Goal: Task Accomplishment & Management: Use online tool/utility

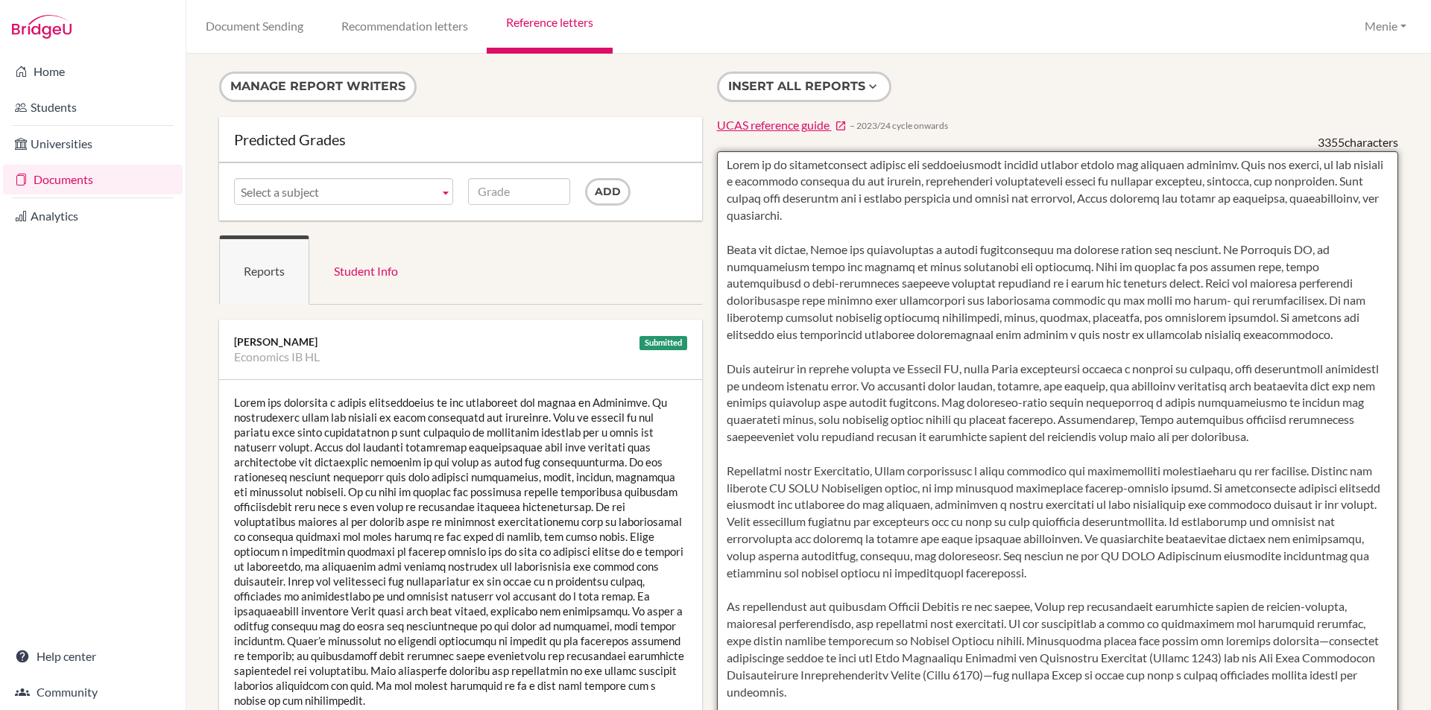
scroll to position [298, 0]
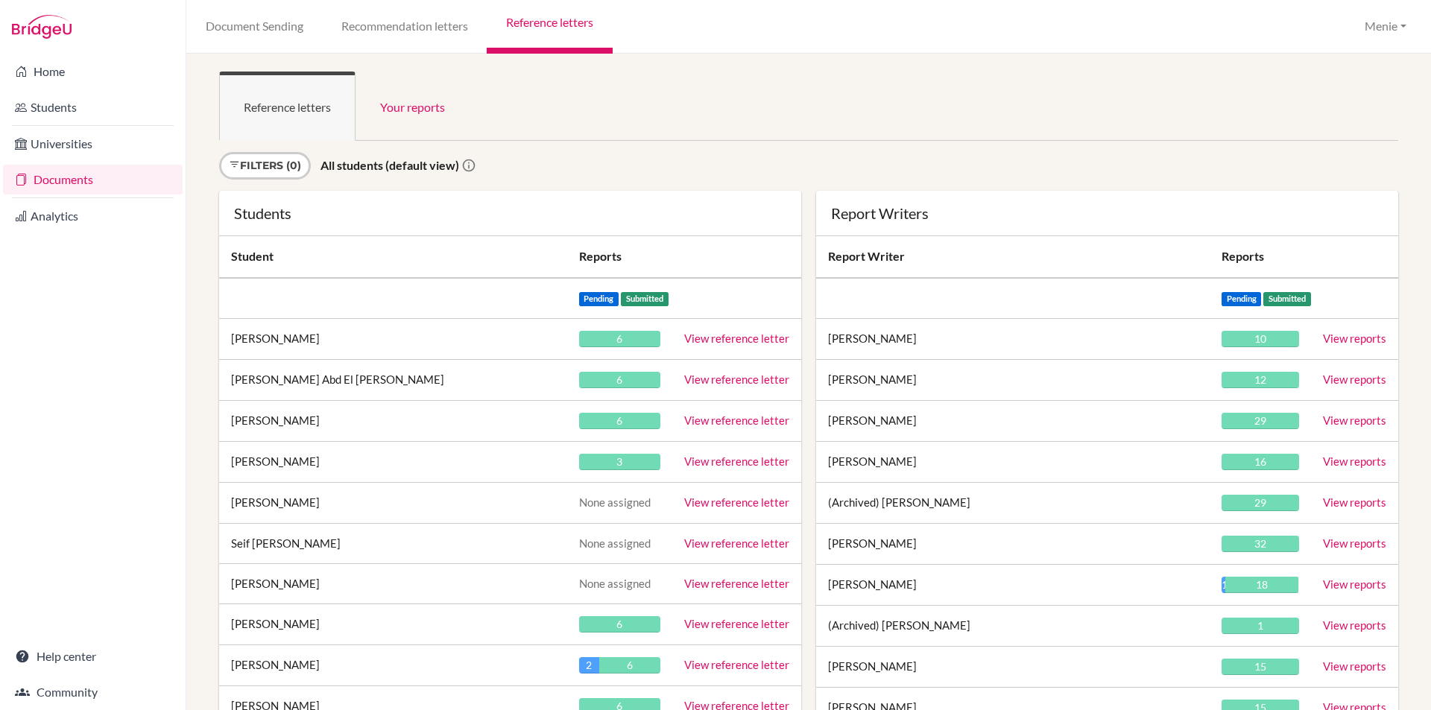
click at [46, 180] on link "Documents" at bounding box center [93, 180] width 180 height 30
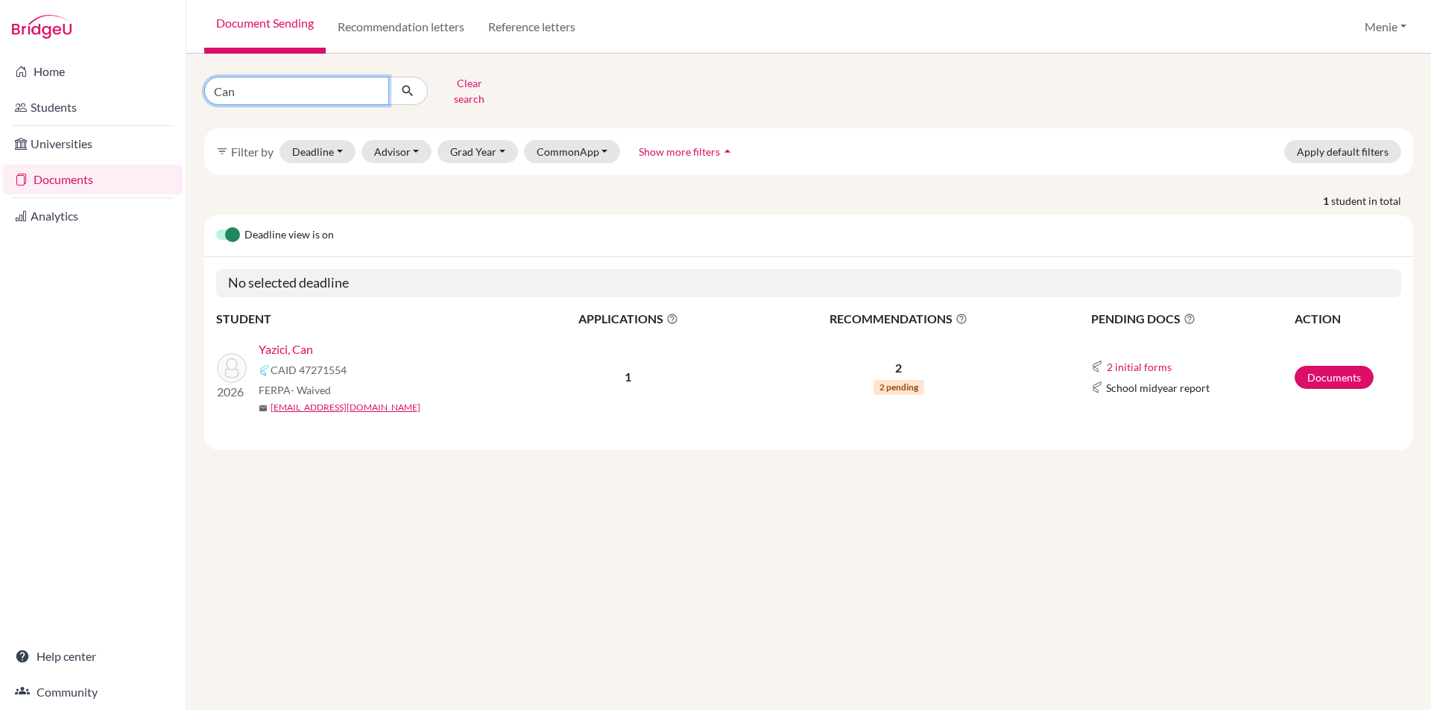
drag, startPoint x: 258, startPoint y: 91, endPoint x: -294, endPoint y: 66, distance: 552.0
click at [0, 66] on html "Home Students Universities Documents Analytics Help center Community Document S…" at bounding box center [715, 355] width 1431 height 710
type input "Asha"
click at [405, 77] on button "submit" at bounding box center [407, 91] width 39 height 28
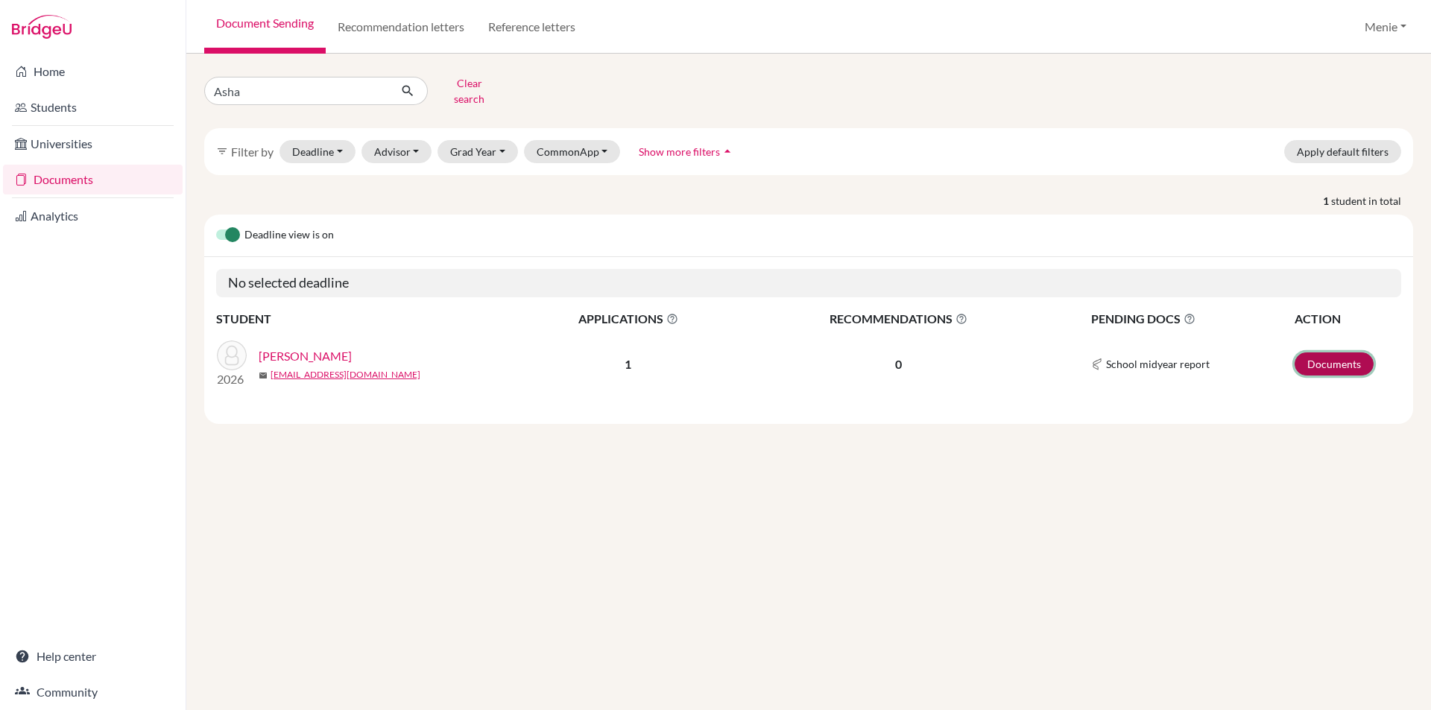
click at [1330, 356] on link "Documents" at bounding box center [1333, 363] width 79 height 23
